Goal: Register for event/course

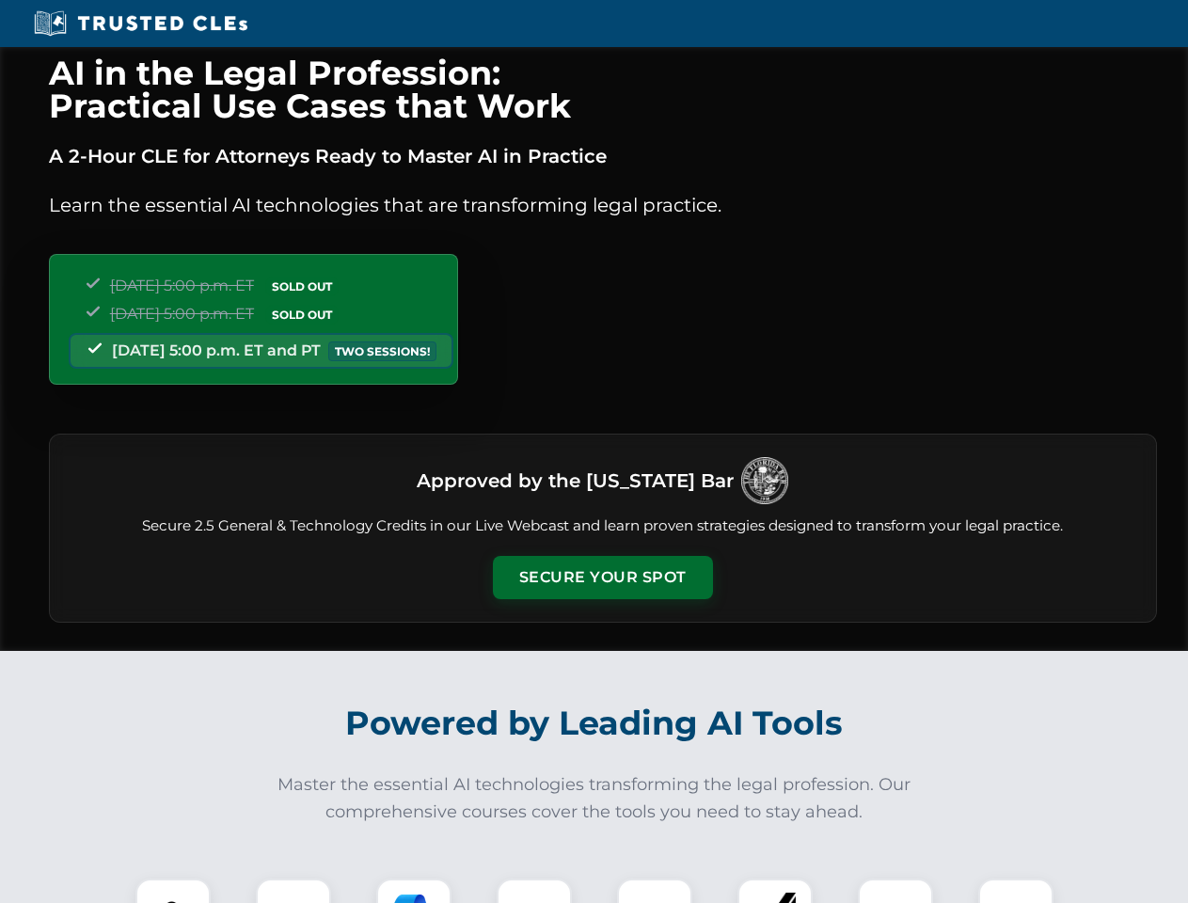
click at [602, 578] on button "Secure Your Spot" at bounding box center [603, 577] width 220 height 43
click at [173, 891] on img at bounding box center [173, 916] width 55 height 55
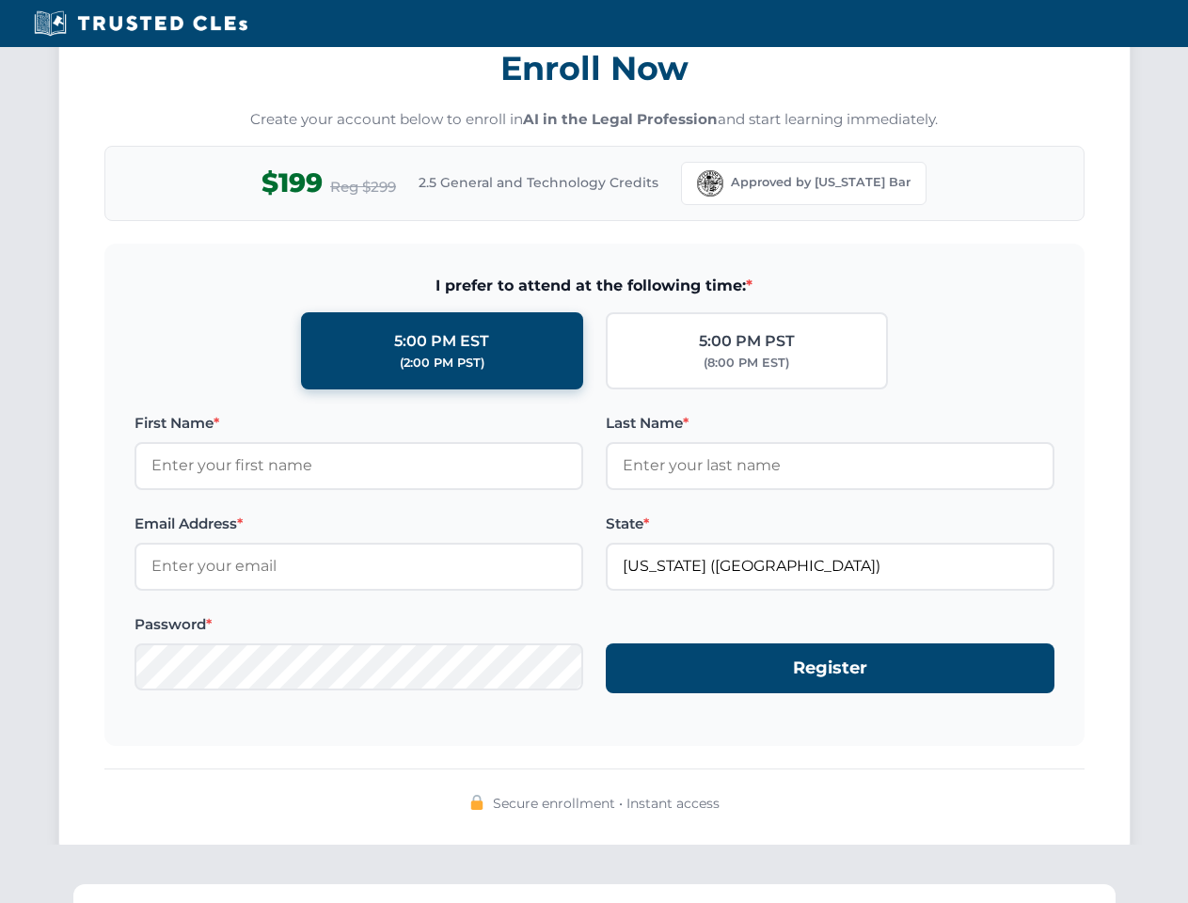
scroll to position [1847, 0]
